Goal: Task Accomplishment & Management: Use online tool/utility

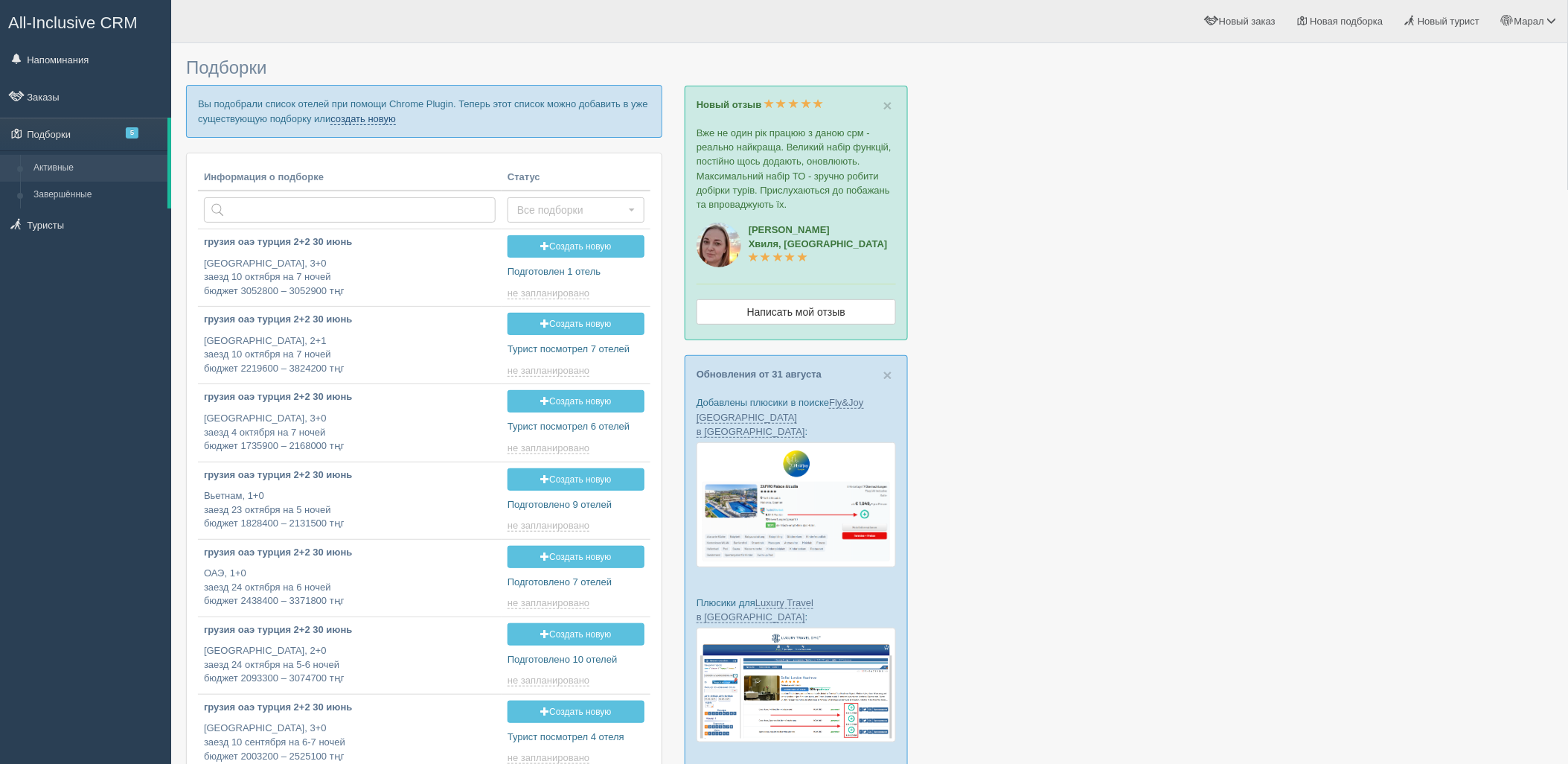
drag, startPoint x: 358, startPoint y: 119, endPoint x: 353, endPoint y: 135, distance: 16.8
click at [358, 119] on link "создать новую" at bounding box center [362, 119] width 65 height 12
type input "2025-09-06 18:40"
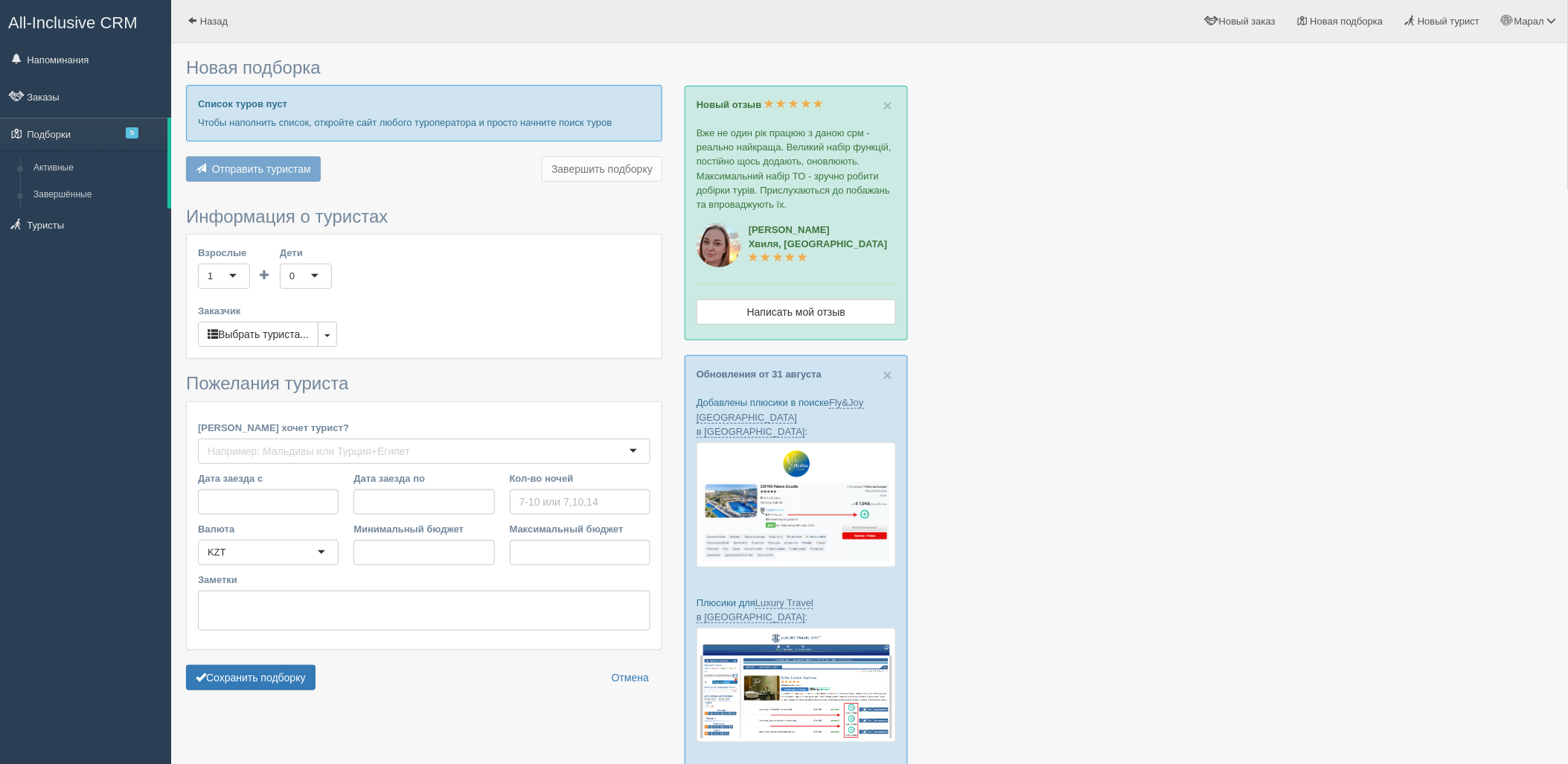
type input "7"
type input "1050200"
type input "1181600"
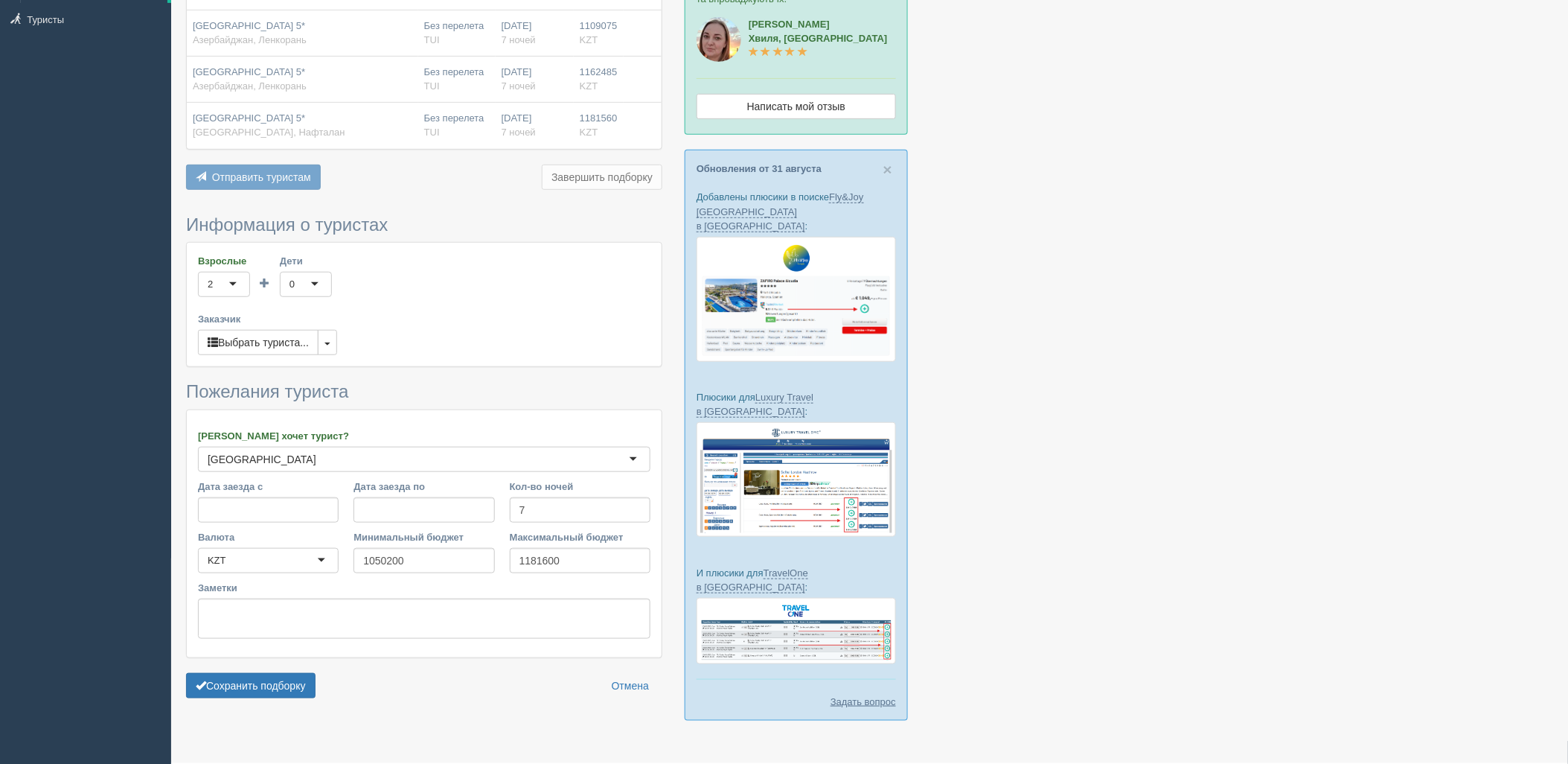
scroll to position [216, 0]
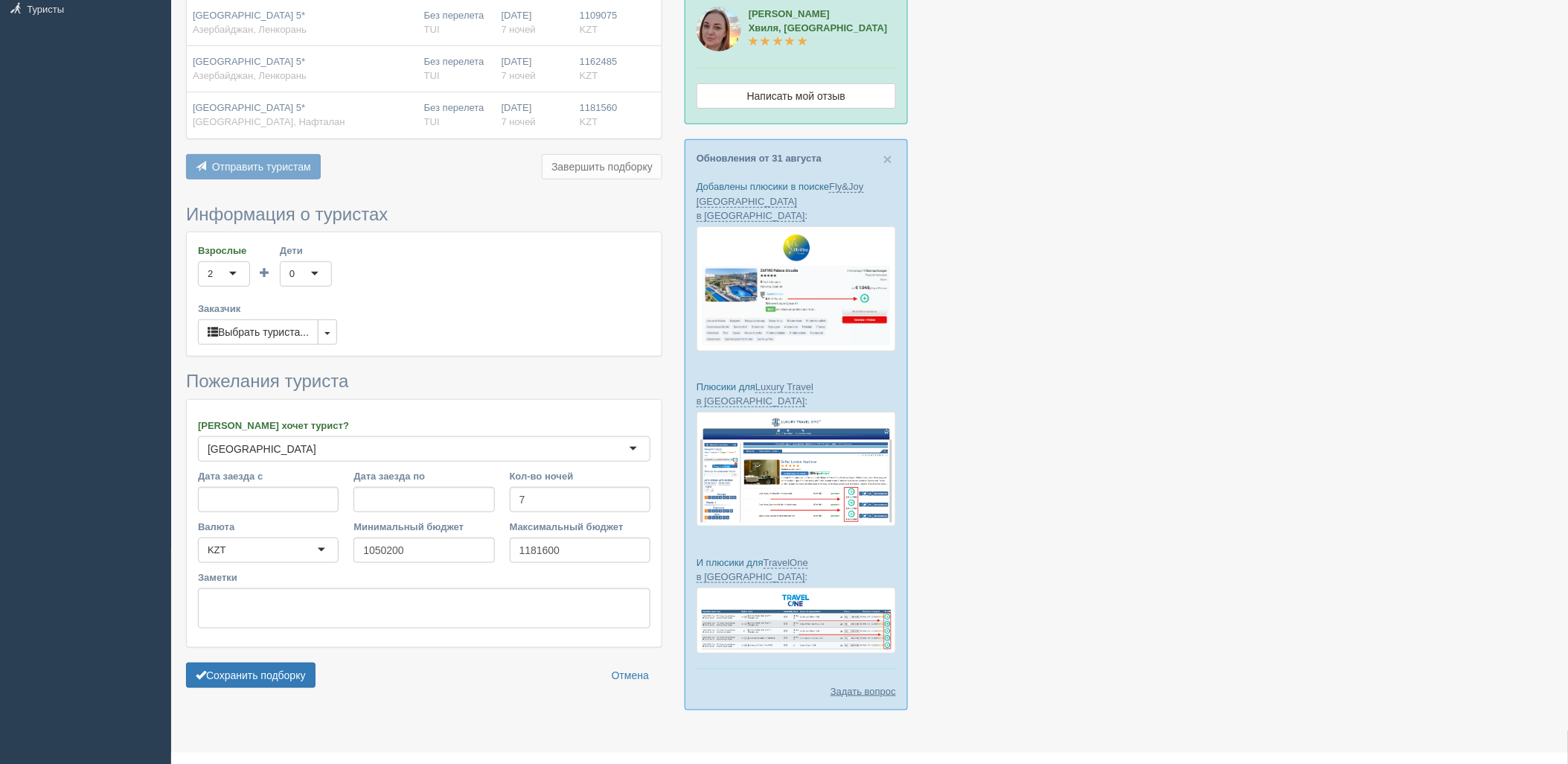
drag, startPoint x: 288, startPoint y: 675, endPoint x: 377, endPoint y: 646, distance: 93.6
click at [288, 673] on button "Сохранить подборку" at bounding box center [251, 675] width 130 height 25
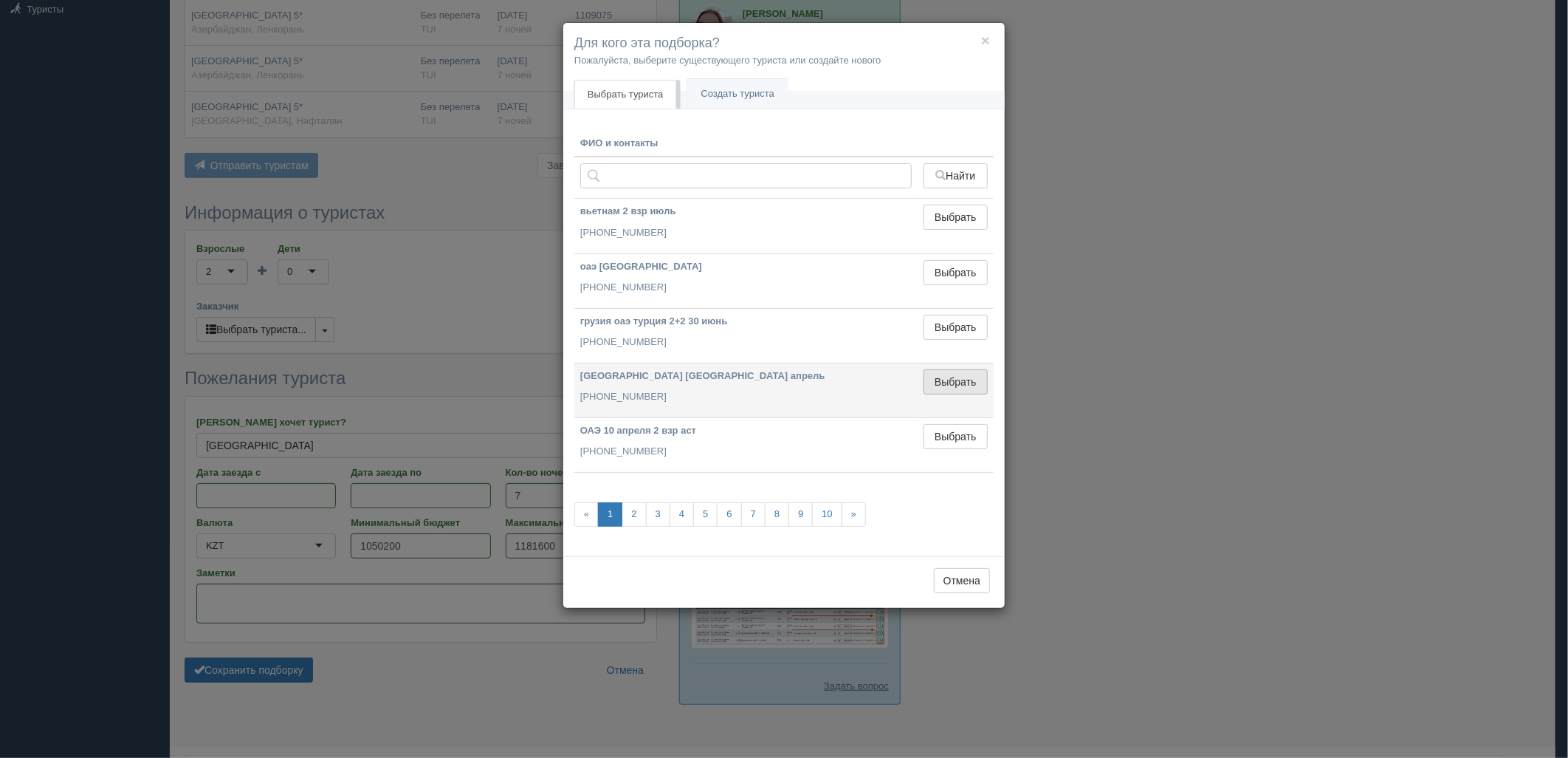
click at [940, 373] on button "Выбрать" at bounding box center [956, 382] width 64 height 25
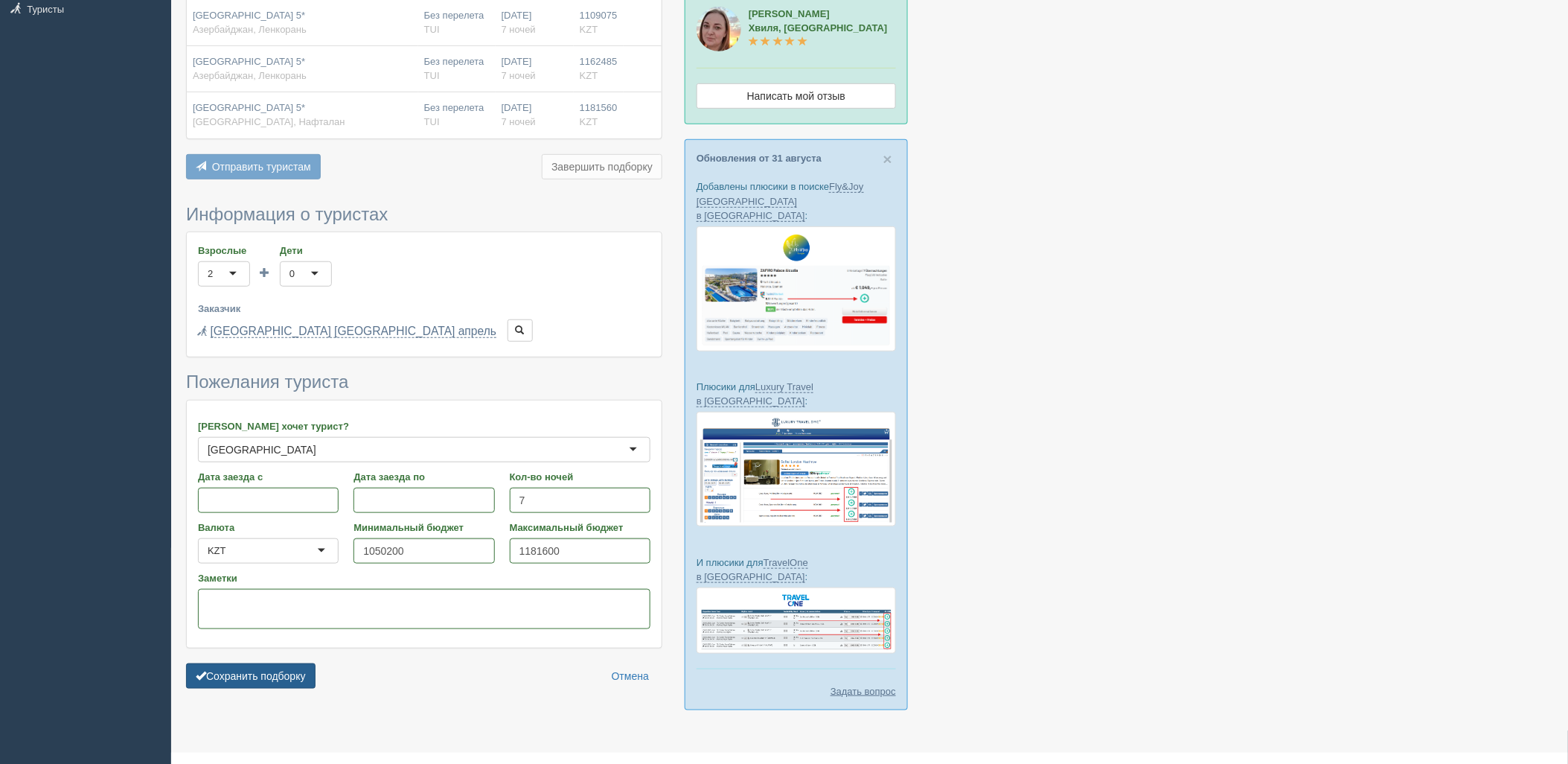
click at [266, 682] on button "Сохранить подборку" at bounding box center [251, 676] width 130 height 25
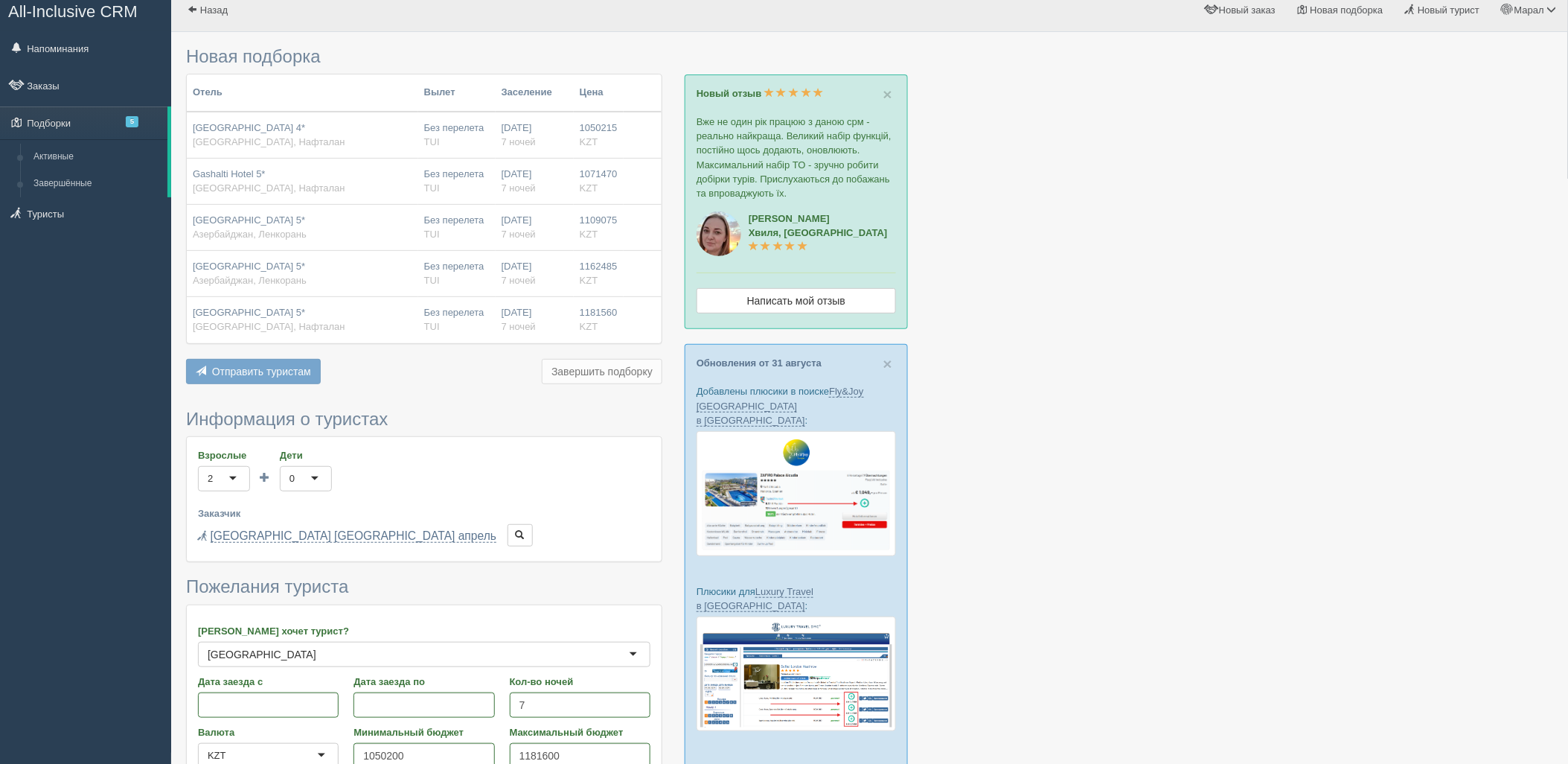
scroll to position [0, 0]
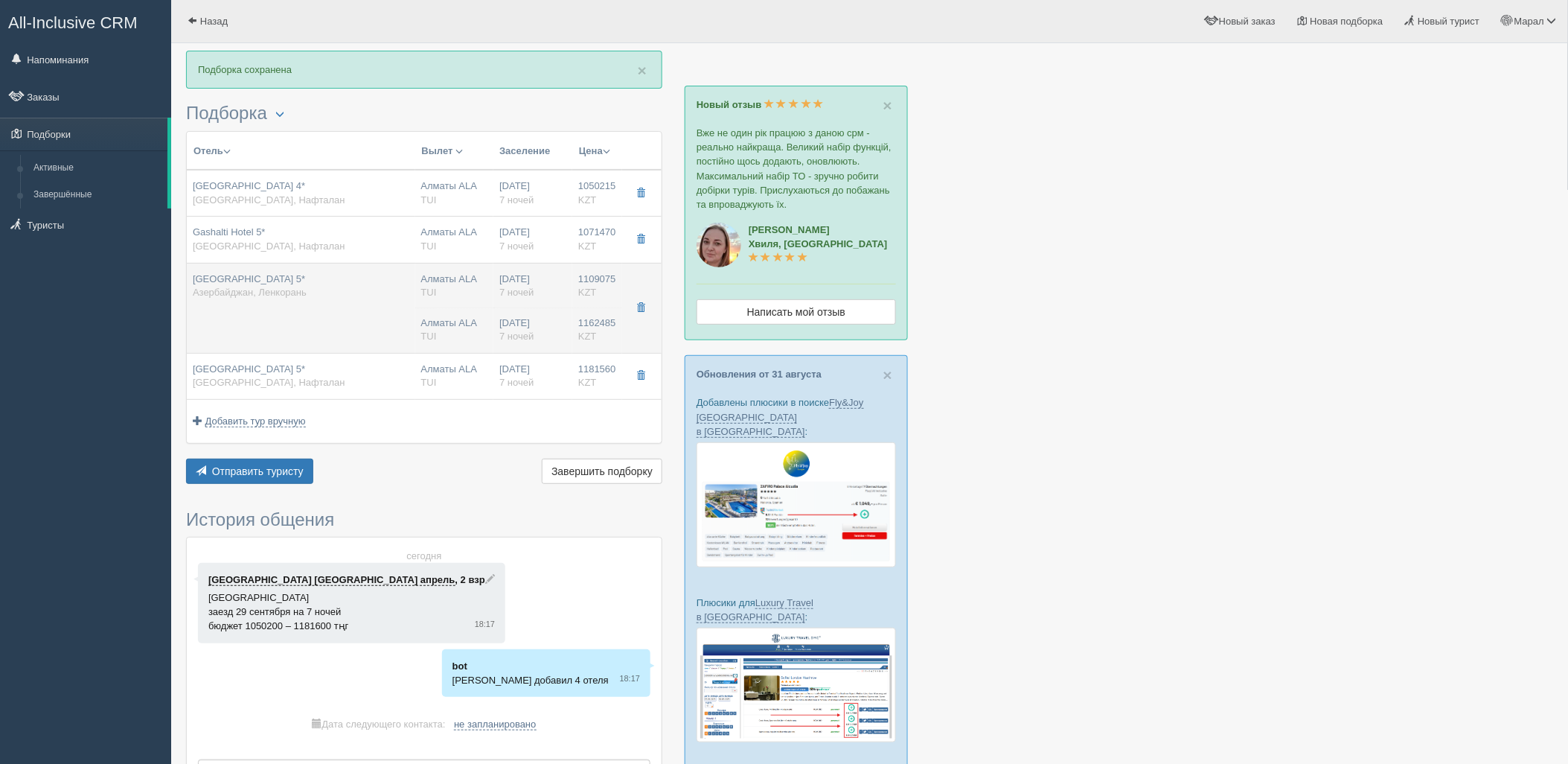
click at [281, 341] on td "[GEOGRAPHIC_DATA] 5* [GEOGRAPHIC_DATA], [GEOGRAPHIC_DATA]" at bounding box center [301, 307] width 229 height 90
type input "[GEOGRAPHIC_DATA] 5*"
type input "[URL][DOMAIN_NAME]"
type input "[GEOGRAPHIC_DATA]"
type input "Ленкорань"
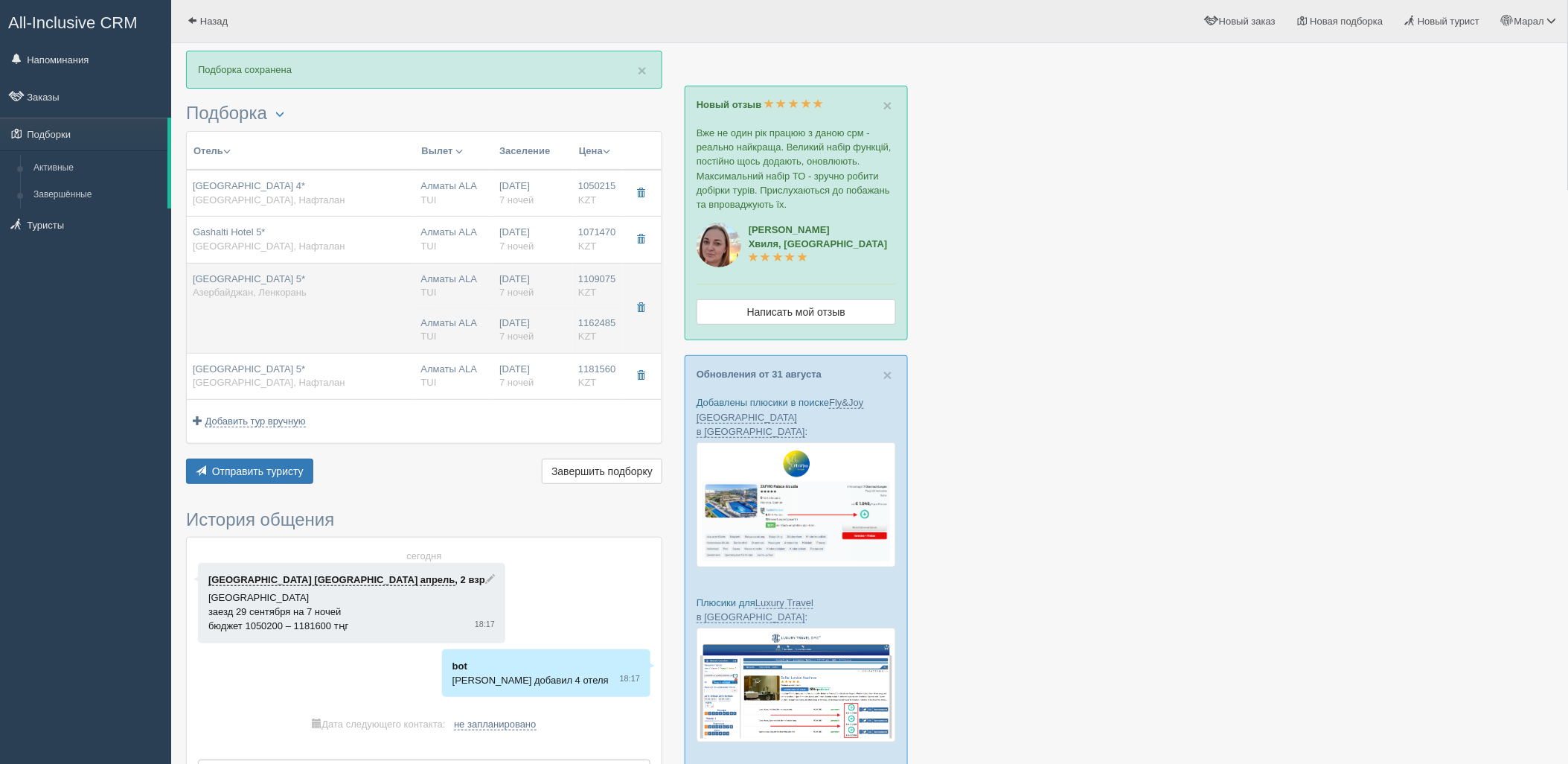
type input "1109075.00"
type input "Алматы ALA"
type input "Баку [PERSON_NAME]"
type input "02:35"
type input "05:25"
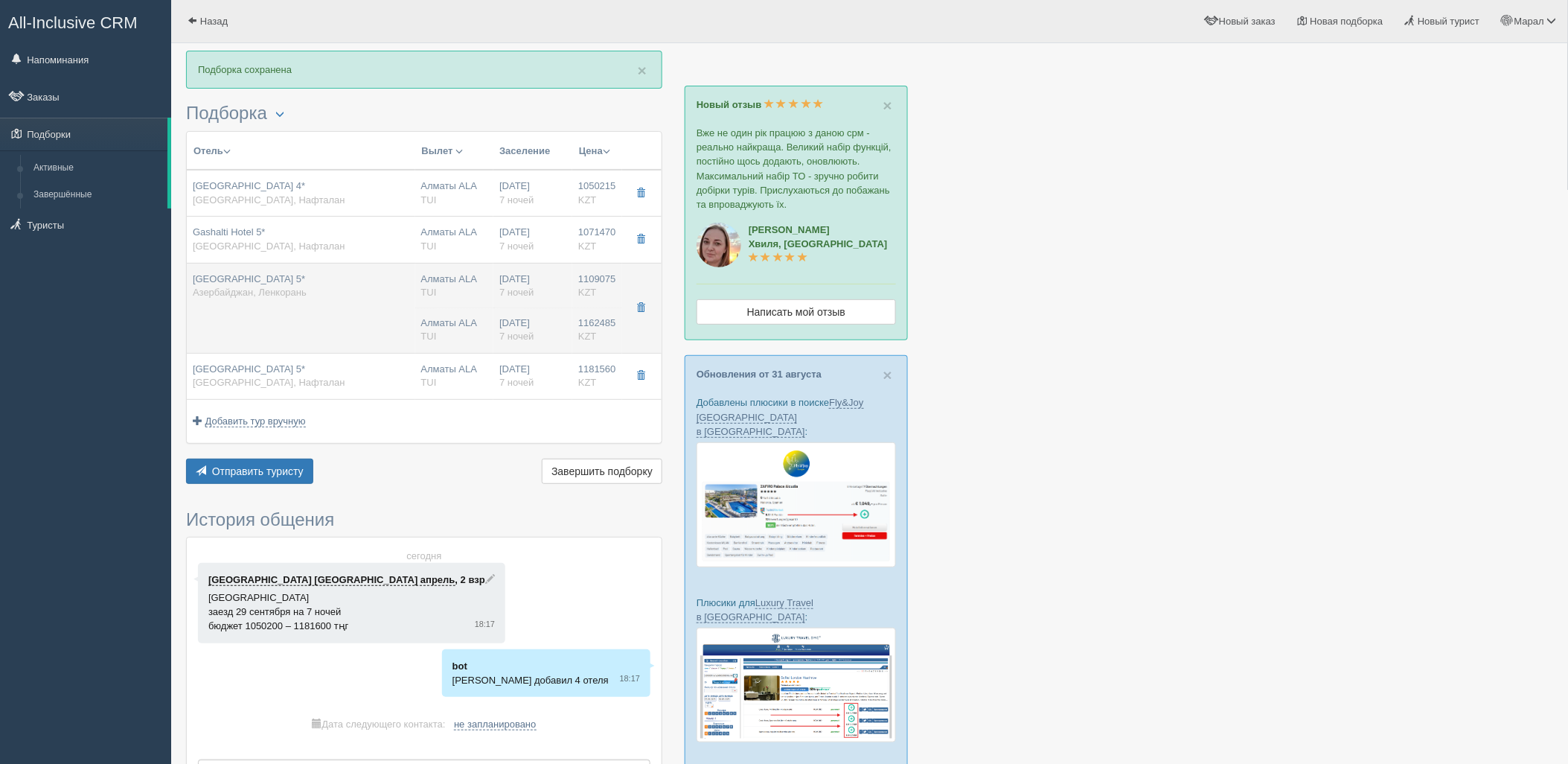
type input "01:10"
type input "05:20"
type input "7"
type input "Standard With Balcony"
type input "FBT Basic package"
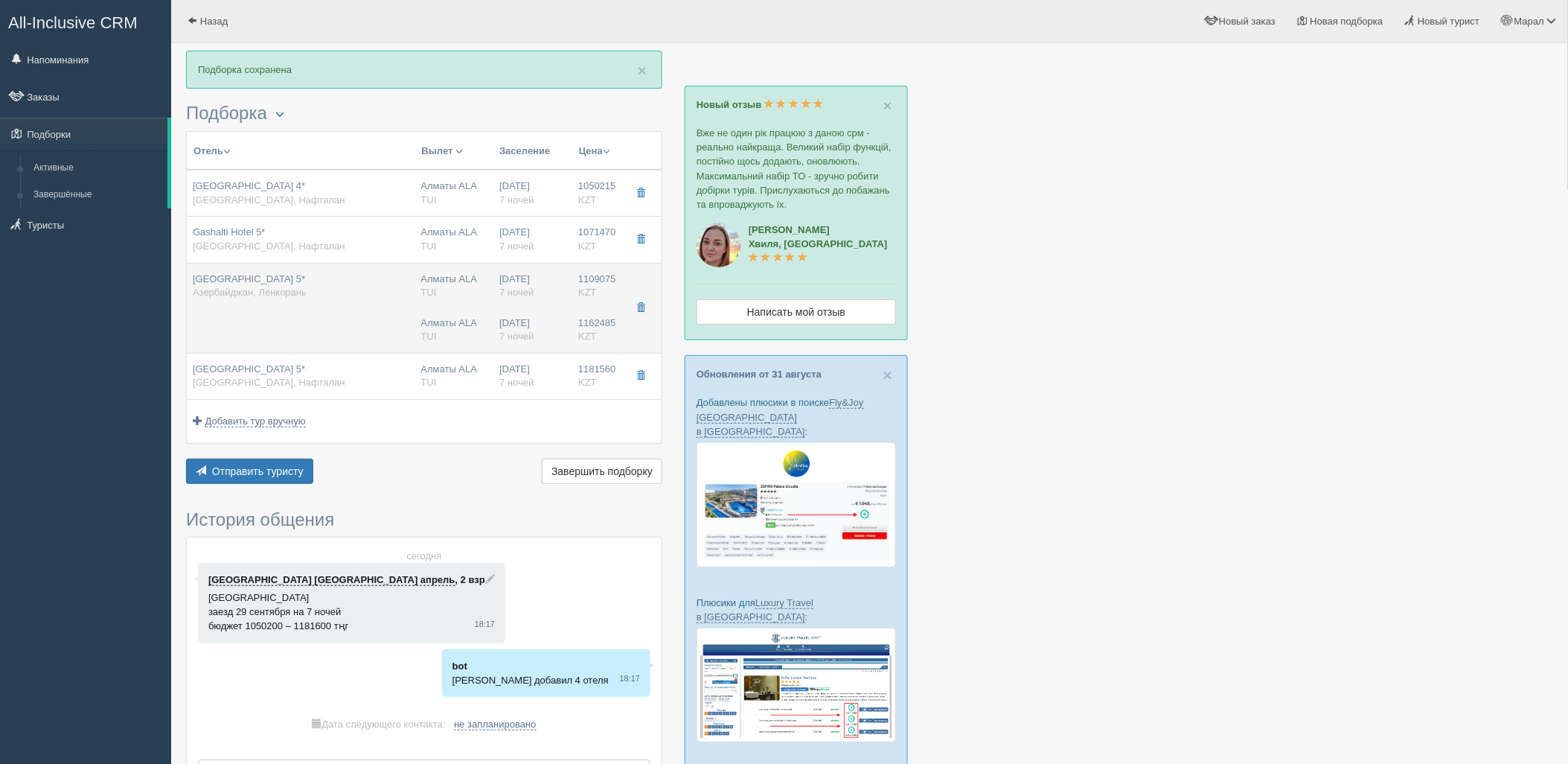
type input "TUI"
type input "[URL][DOMAIN_NAME]"
type input "1162485.00"
type input "Алматы ALA"
type input "Баку [PERSON_NAME]"
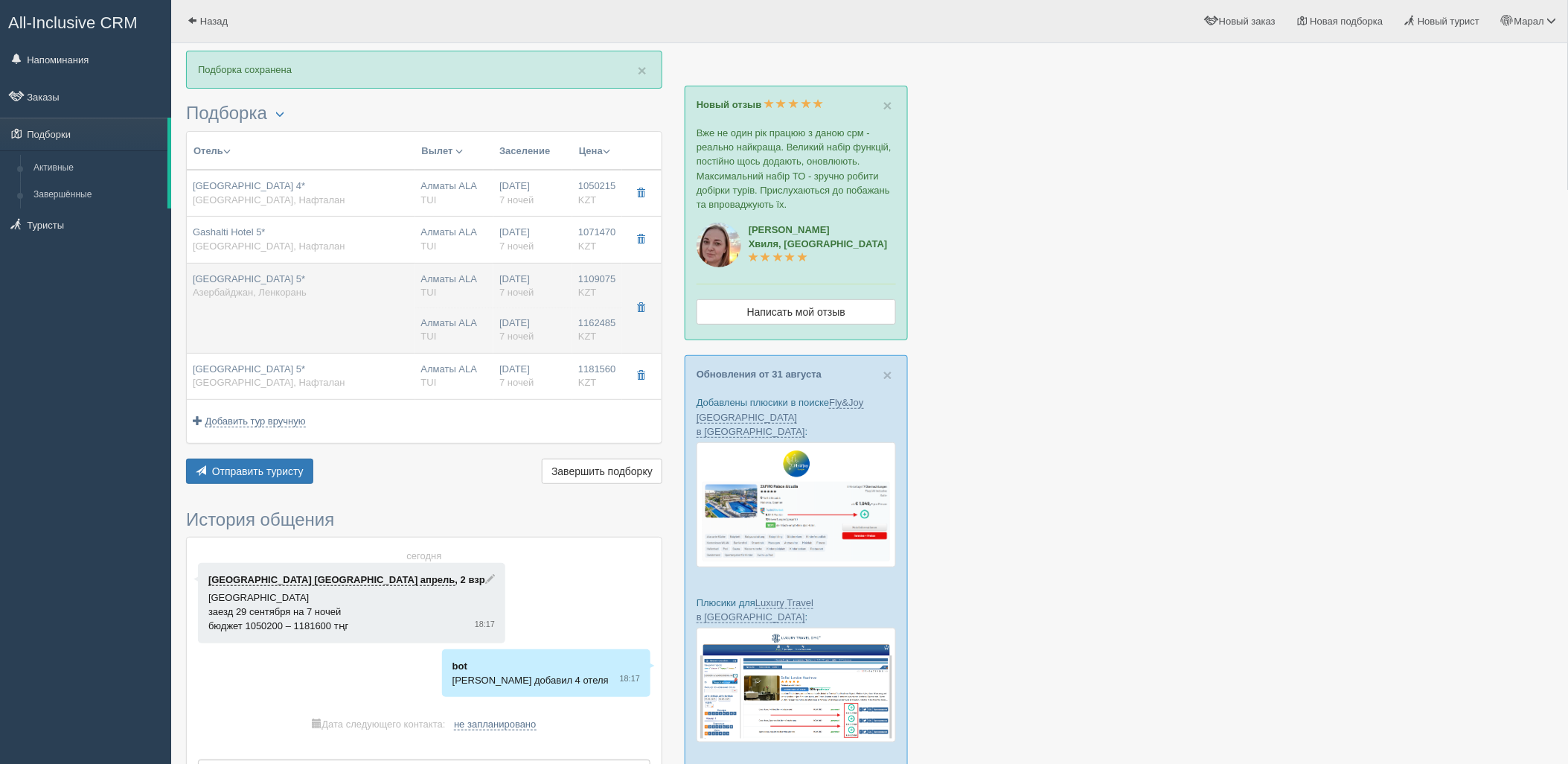
type input "02:35"
type input "05:25"
type input "01:45"
type input "05:55"
type input "7"
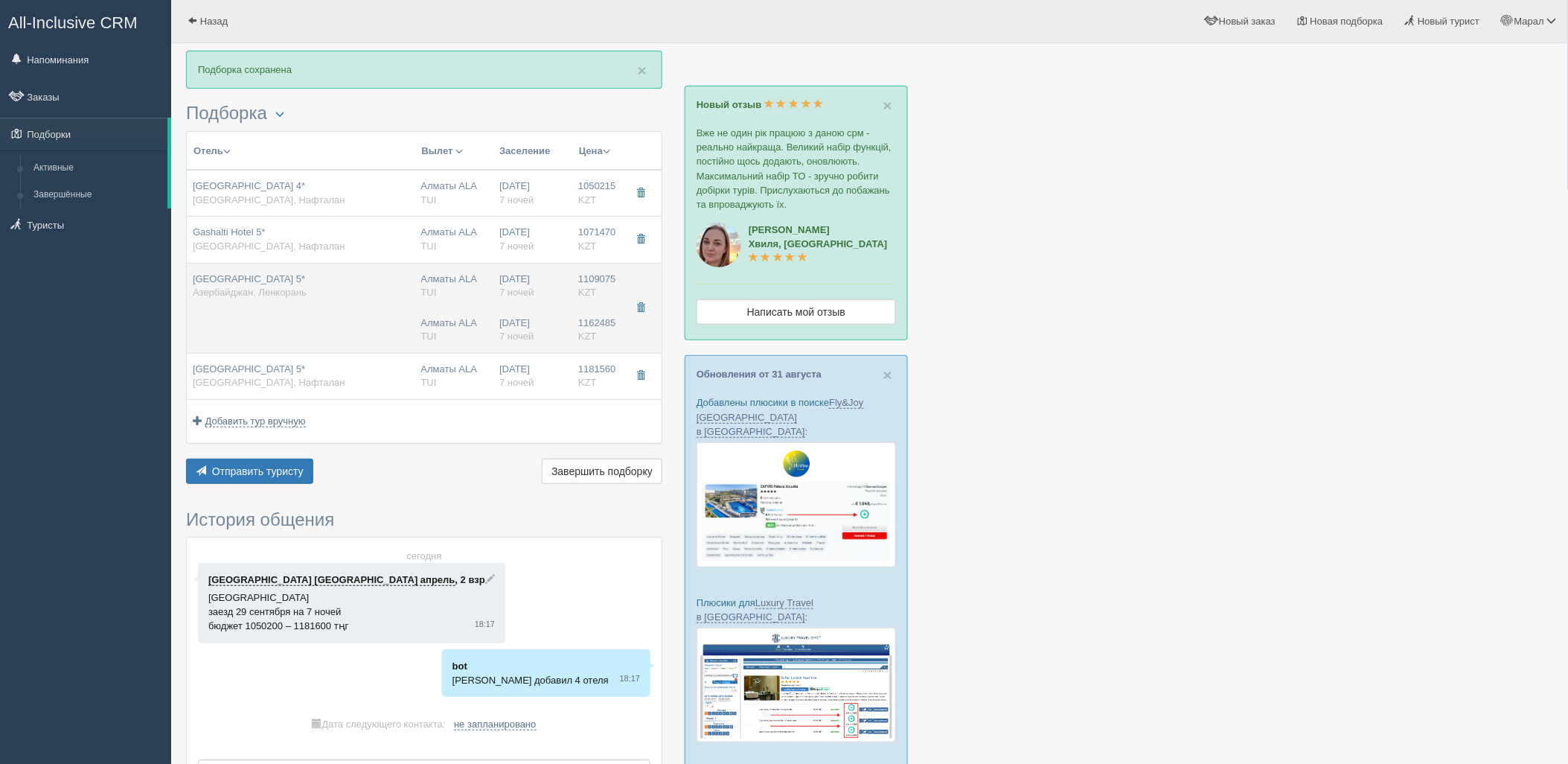
type input "Standard With Balcony"
type input "FBT Basic package"
type input "TUI"
type input "[URL][DOMAIN_NAME]"
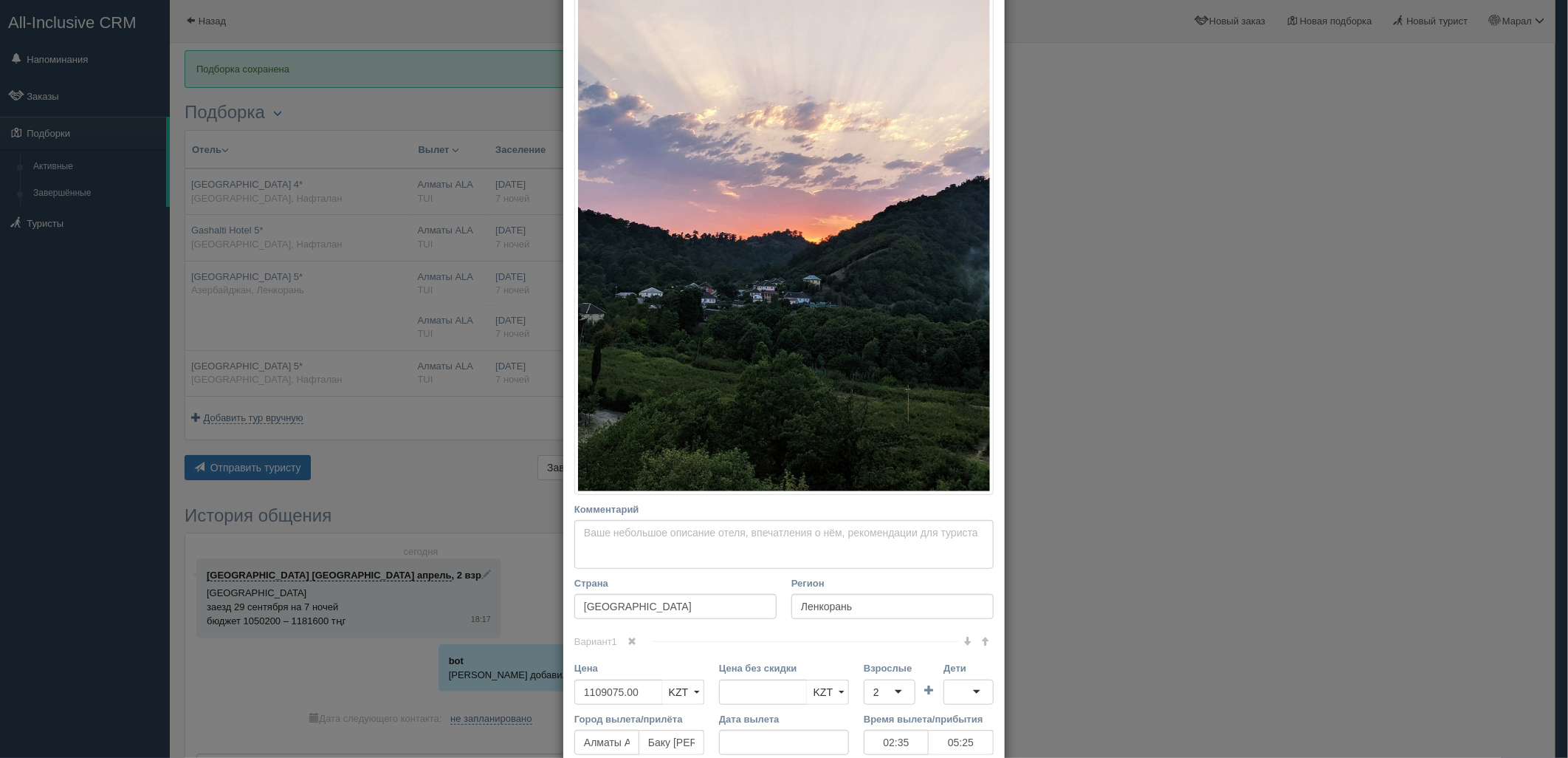
scroll to position [844, 0]
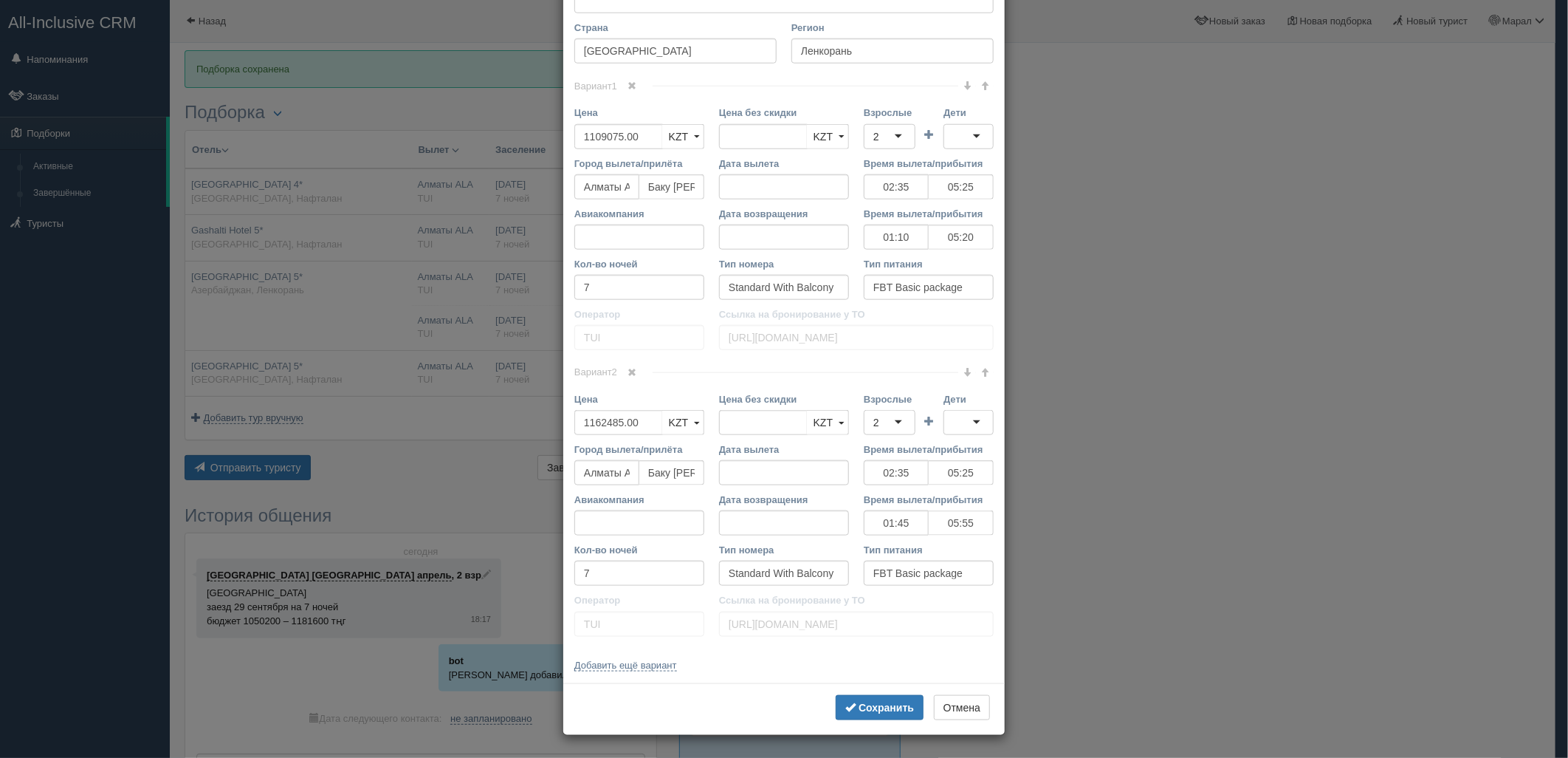
click at [632, 368] on span at bounding box center [632, 372] width 9 height 9
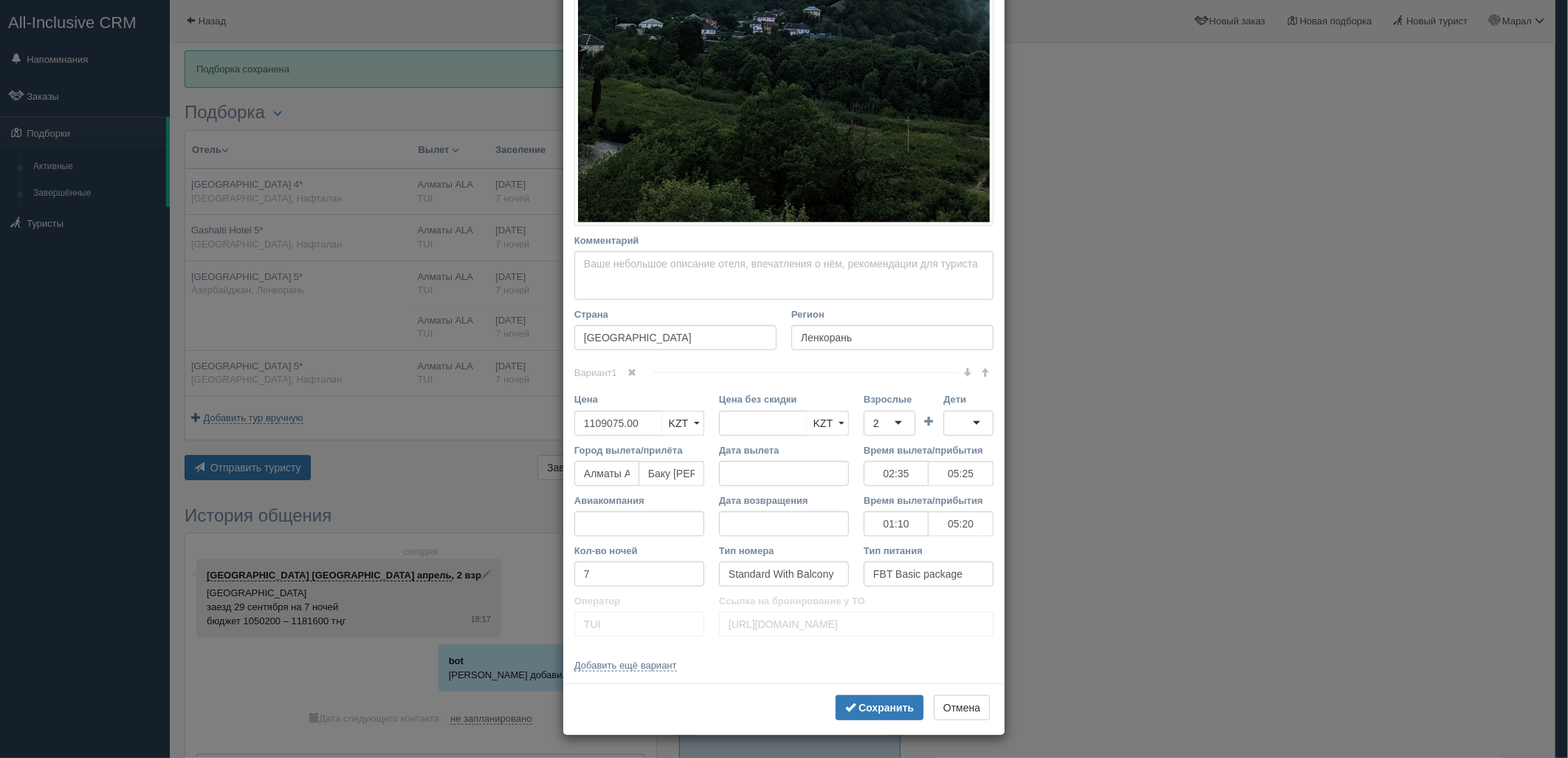
scroll to position [558, 0]
click at [883, 704] on b "Сохранить" at bounding box center [886, 707] width 55 height 12
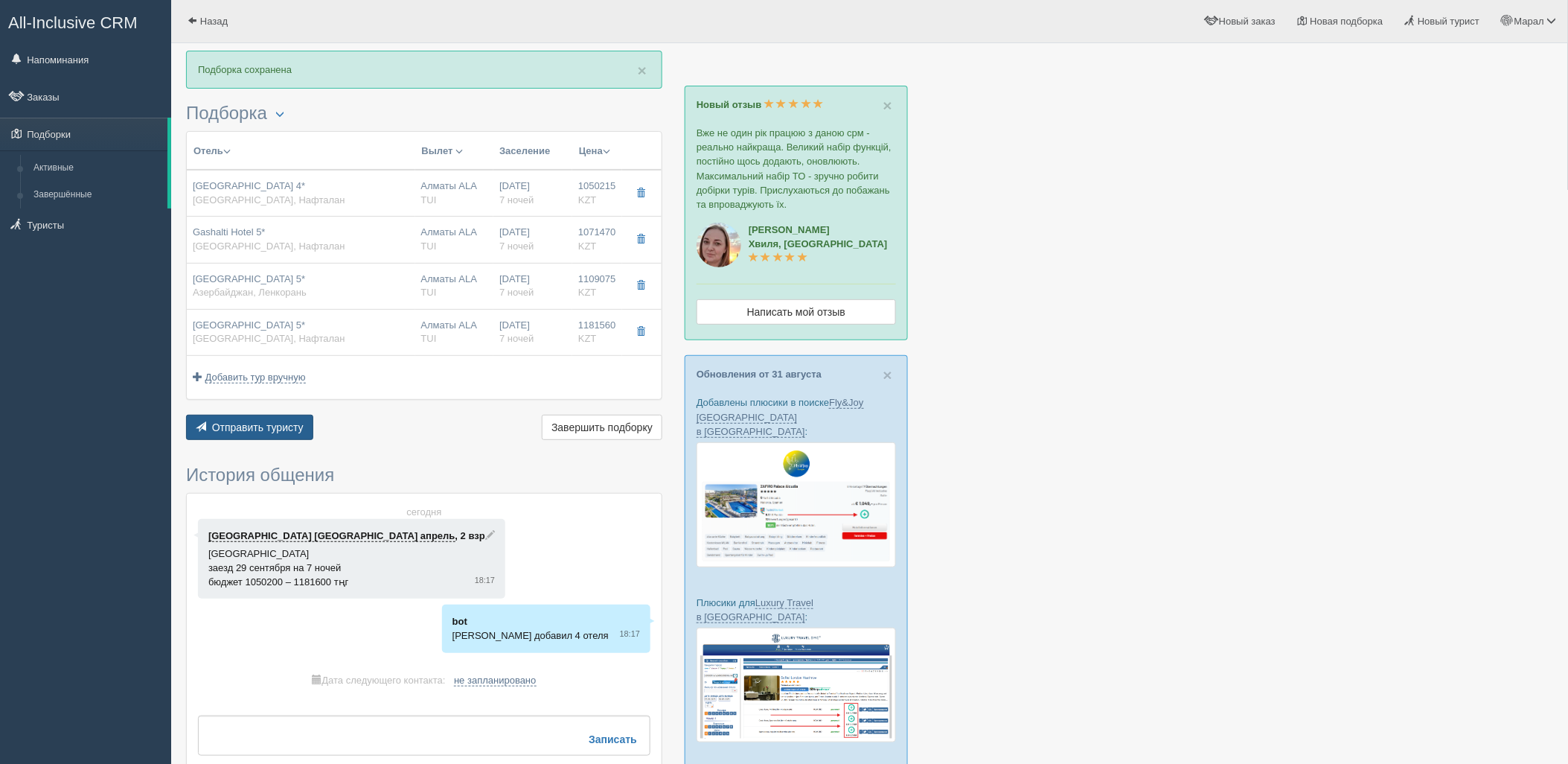
click at [286, 434] on button "Отправить туристу Отправить" at bounding box center [250, 427] width 127 height 25
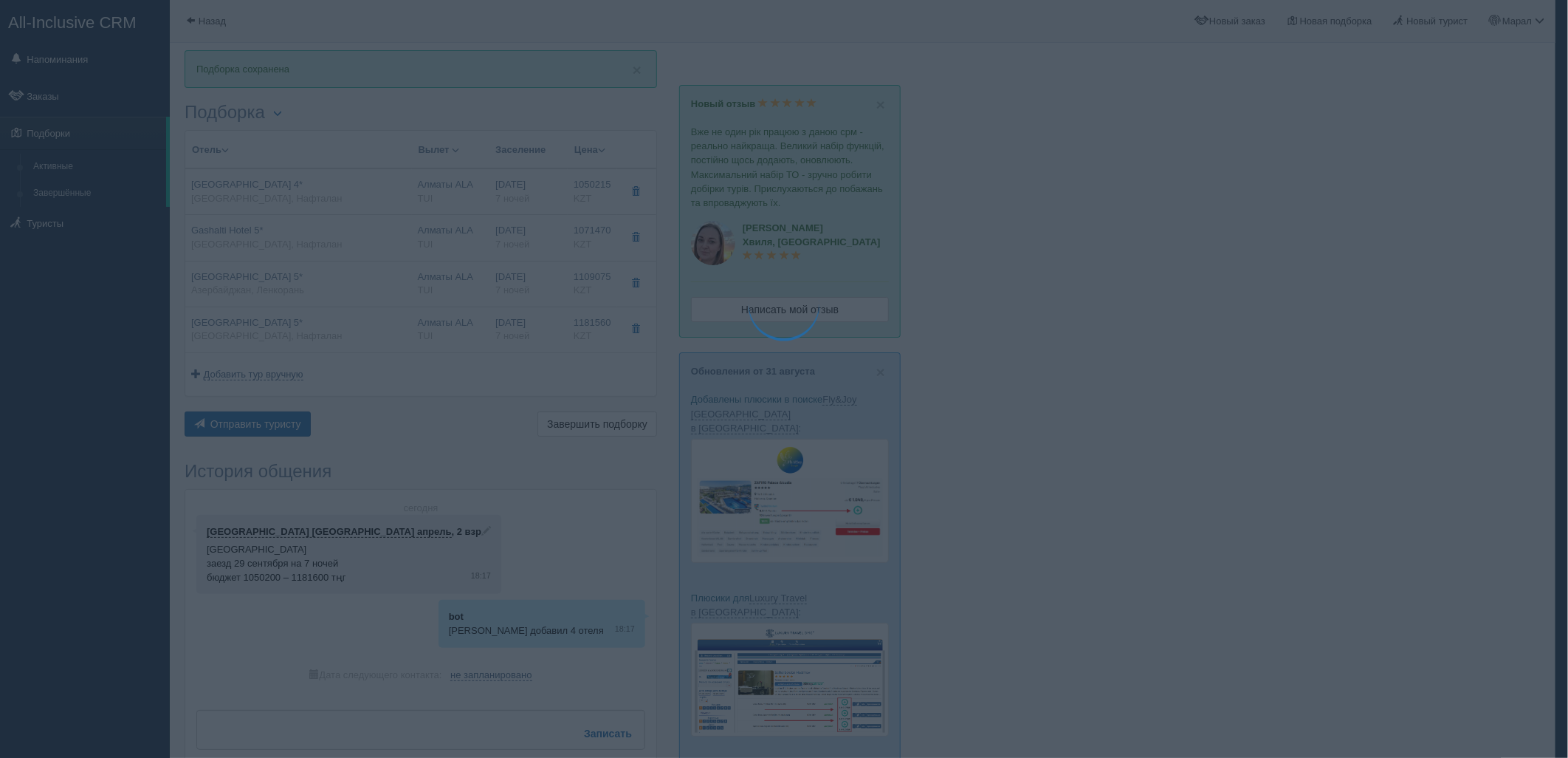
type textarea "🌞 Loremi dolo! Sitametcon Adi elitseddoei temporinc utlabore: 🌎 Etdoloremag, Al…"
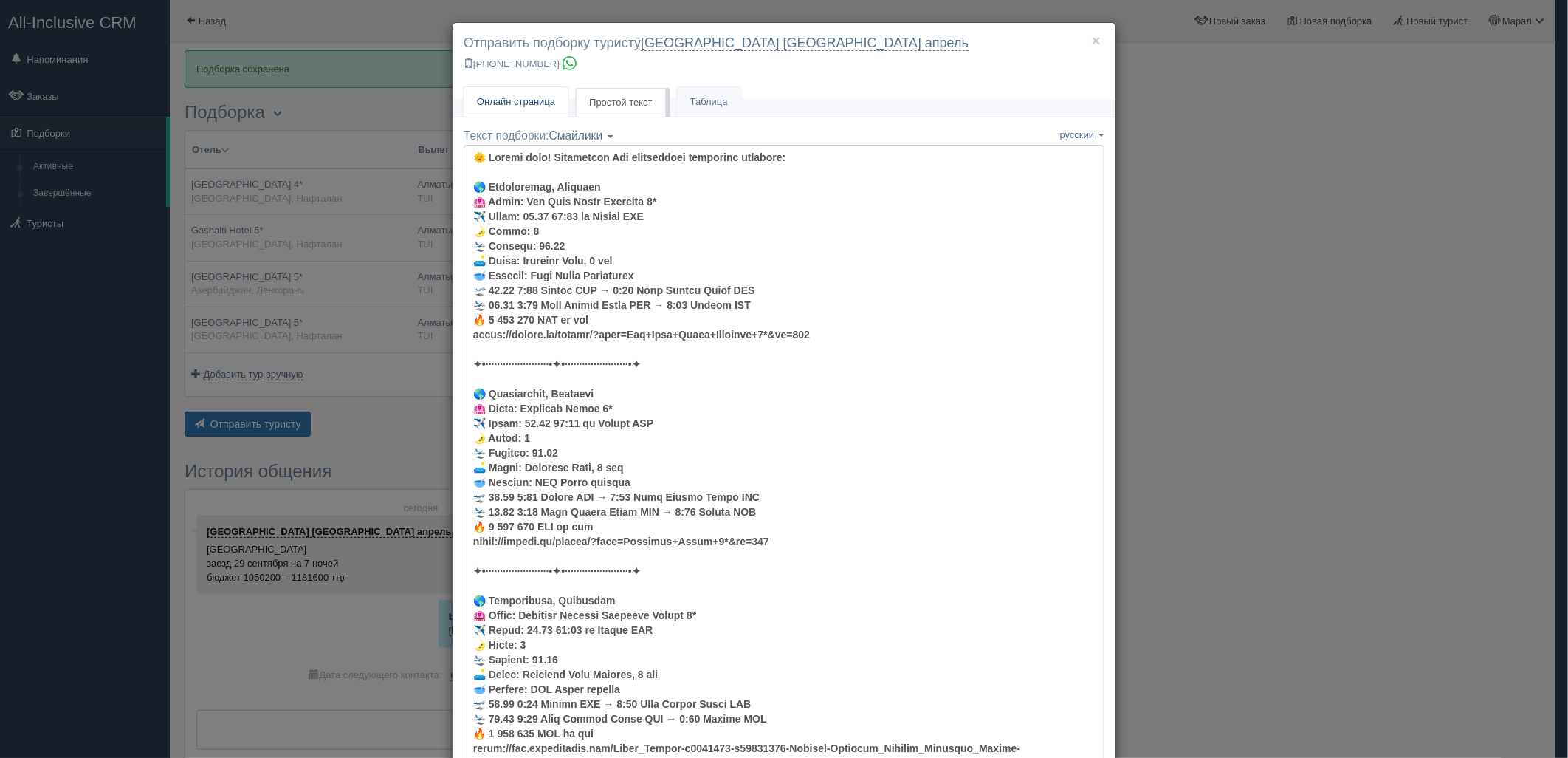
click at [519, 93] on link "Онлайн страница Онлайн" at bounding box center [516, 102] width 104 height 30
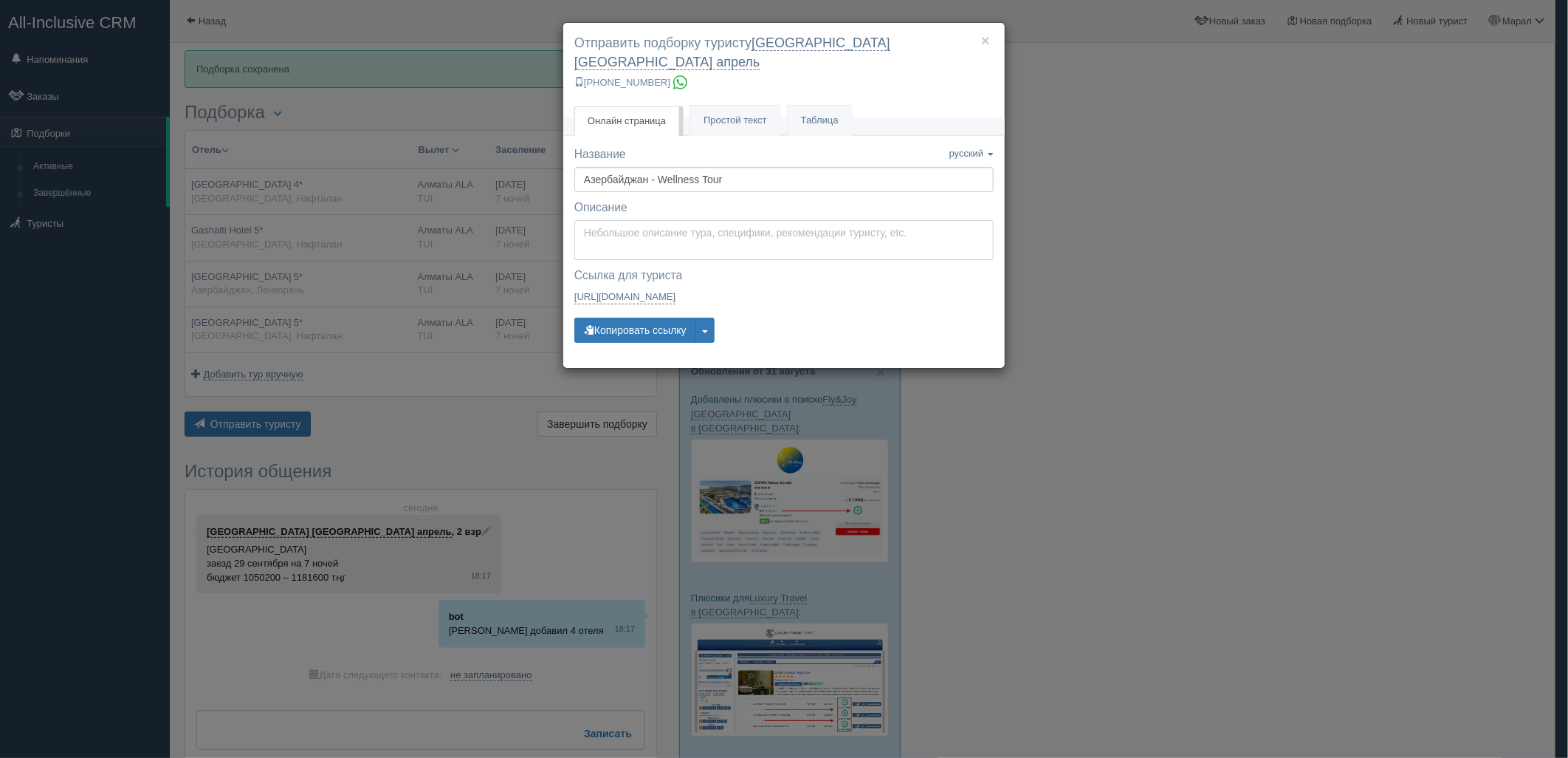
type textarea "Здравствуйте! Ниже представлены варианты туров для Вас. Для просмотра описания …"
click at [611, 220] on textarea "Здравствуйте! Ниже представлены варианты туров для Вас. Для просмотра описания …" at bounding box center [784, 239] width 419 height 40
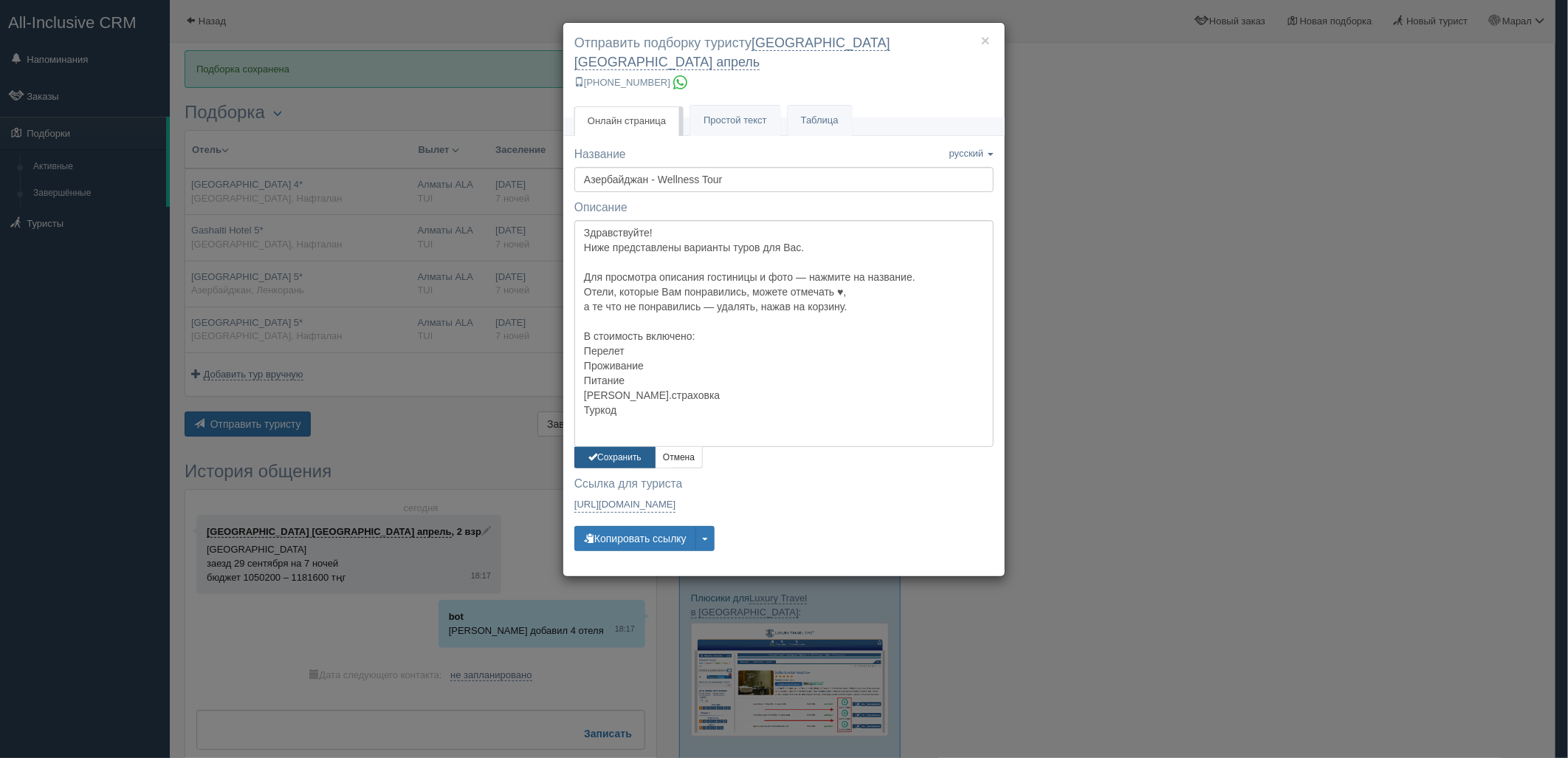
click at [603, 447] on button "Сохранить" at bounding box center [615, 457] width 81 height 21
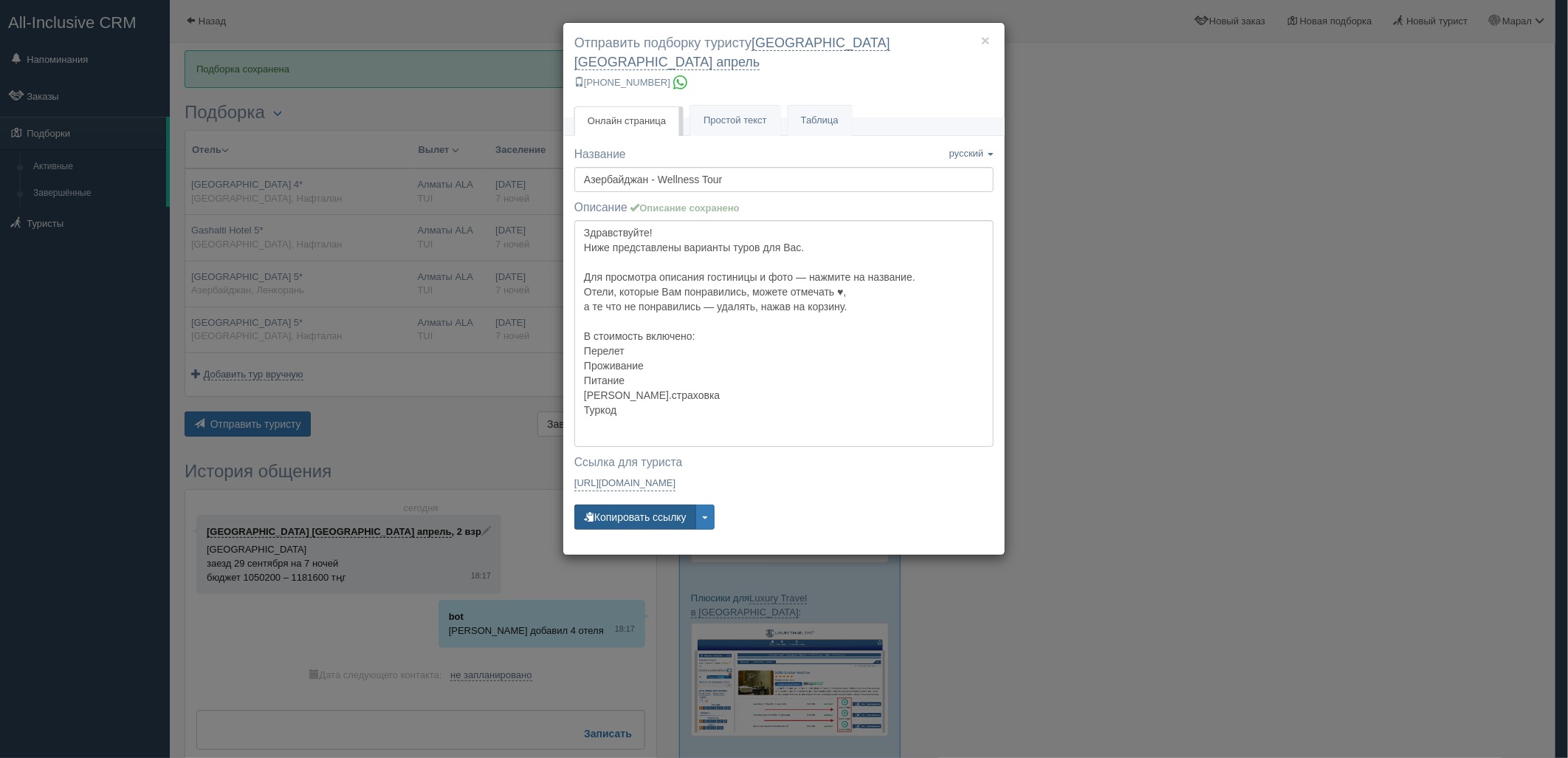
click at [625, 505] on button "Копировать ссылку" at bounding box center [635, 517] width 122 height 25
click at [624, 505] on button "Копировать ссылку" at bounding box center [635, 517] width 122 height 25
click at [616, 505] on button "Копировать ссылку" at bounding box center [635, 517] width 122 height 25
